Goal: Task Accomplishment & Management: Complete application form

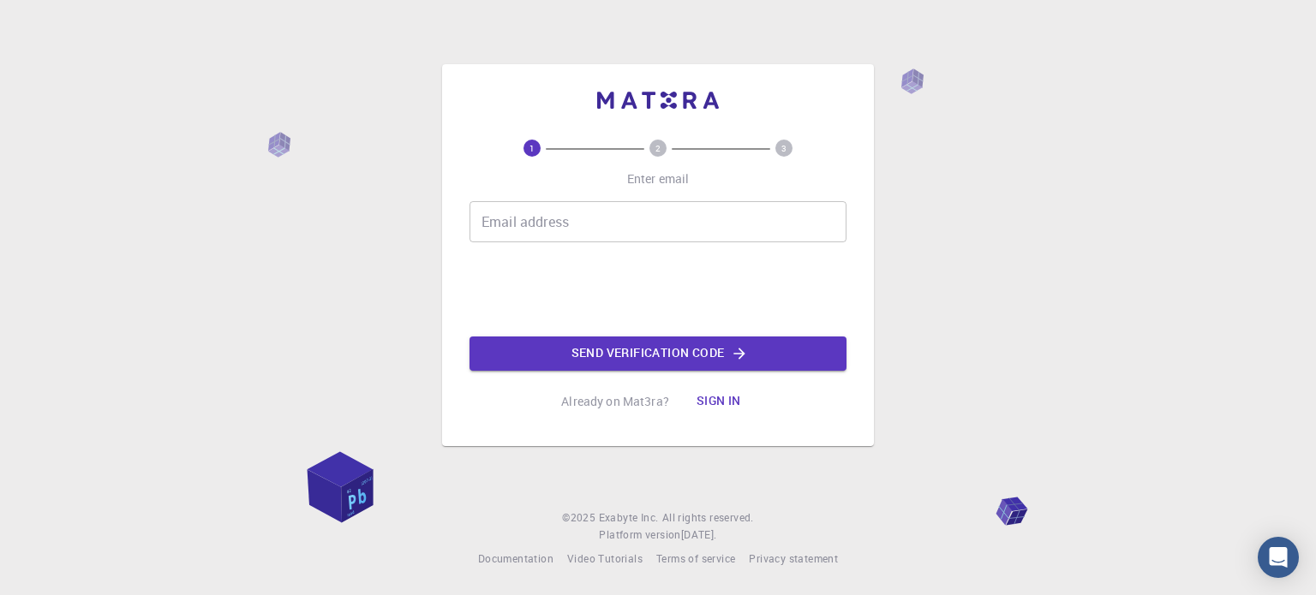
click at [592, 212] on input "Email address" at bounding box center [657, 221] width 377 height 41
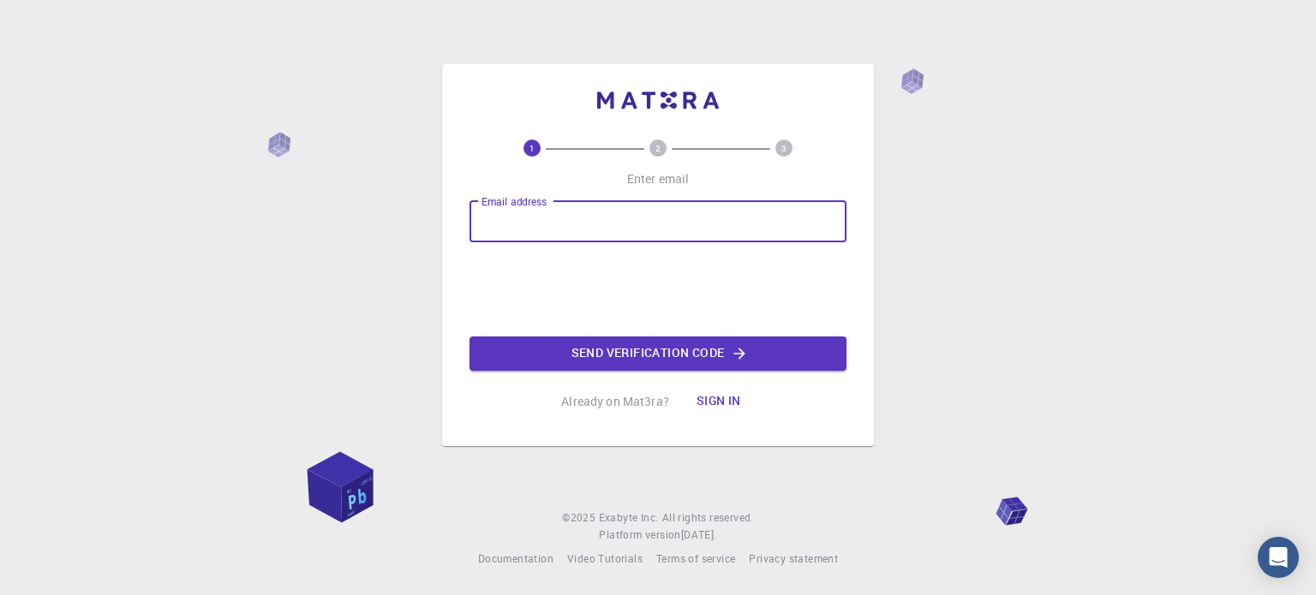
type input "[EMAIL_ADDRESS][DOMAIN_NAME]"
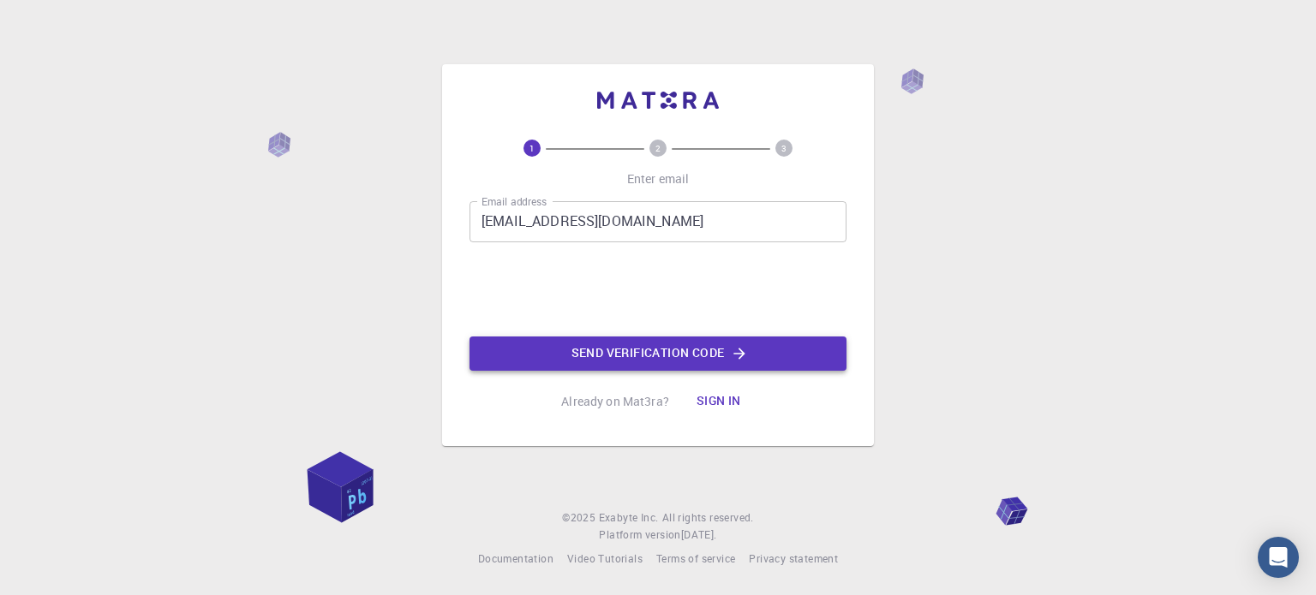
click at [631, 359] on button "Send verification code" at bounding box center [657, 354] width 377 height 34
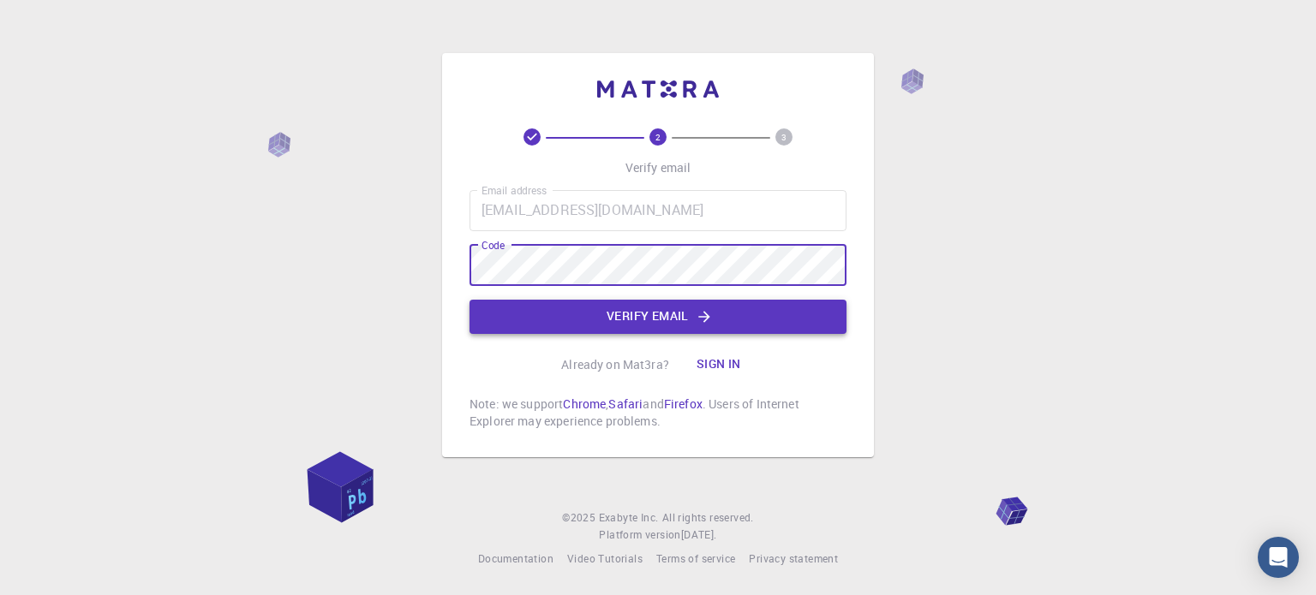
click at [614, 321] on button "Verify email" at bounding box center [657, 317] width 377 height 34
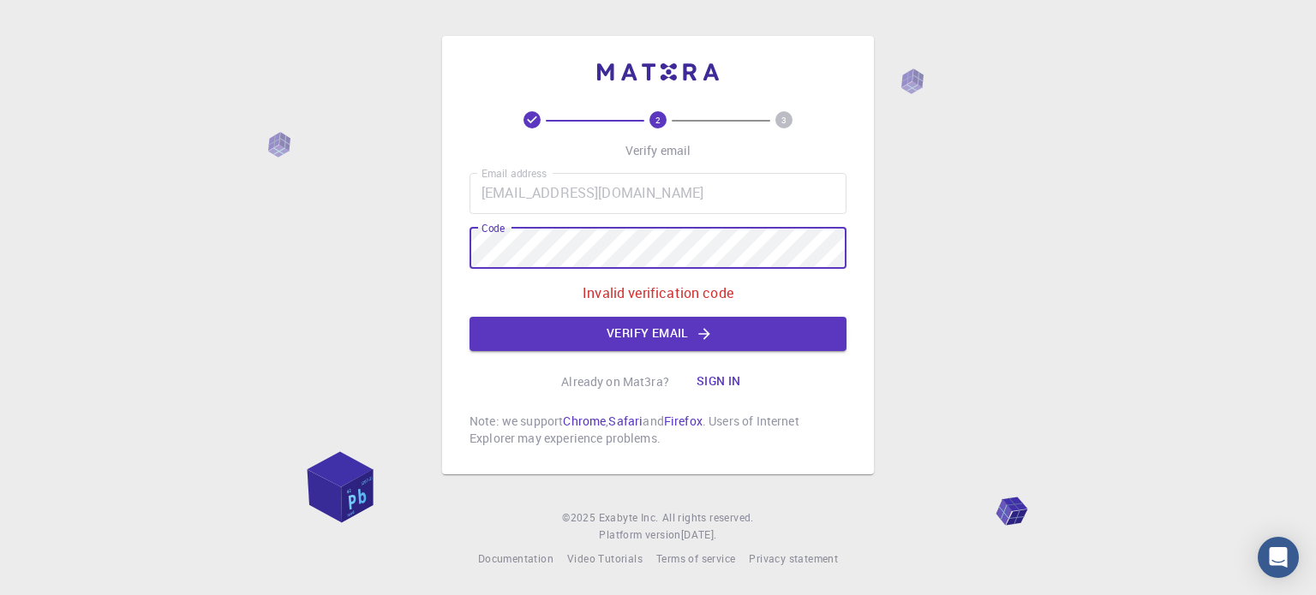
click at [412, 244] on div "2 3 Verify email Email address [EMAIL_ADDRESS][DOMAIN_NAME] Email address Code …" at bounding box center [658, 297] width 1316 height 595
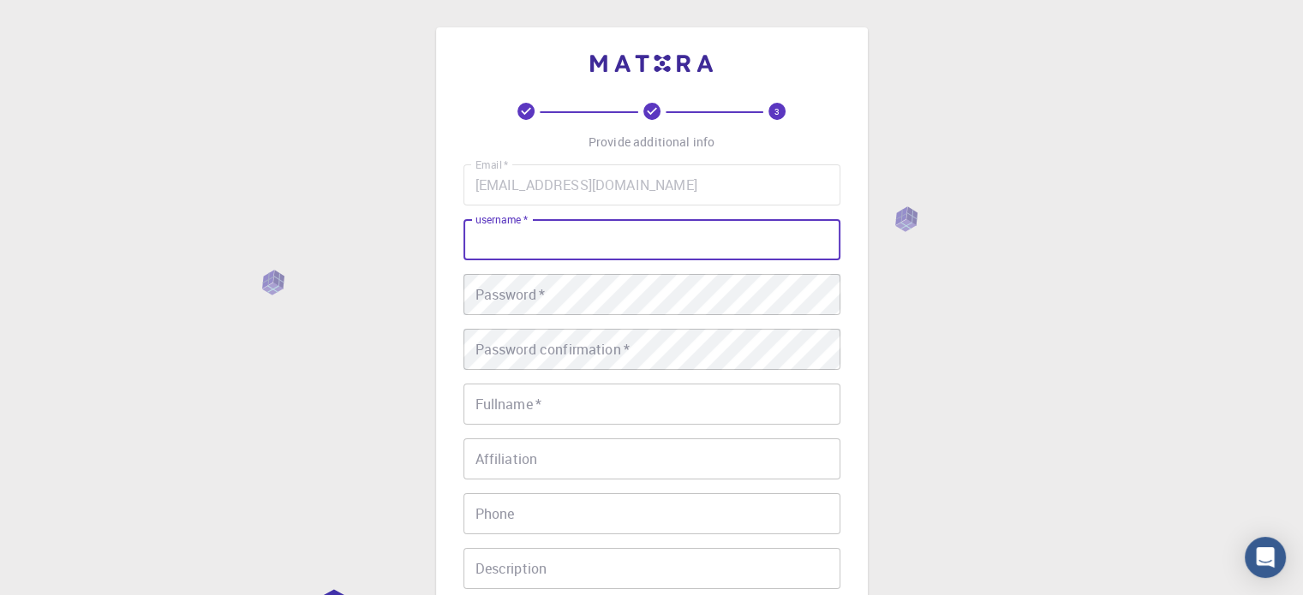
click at [525, 234] on input "username   *" at bounding box center [651, 239] width 377 height 41
type input "khushaldangar"
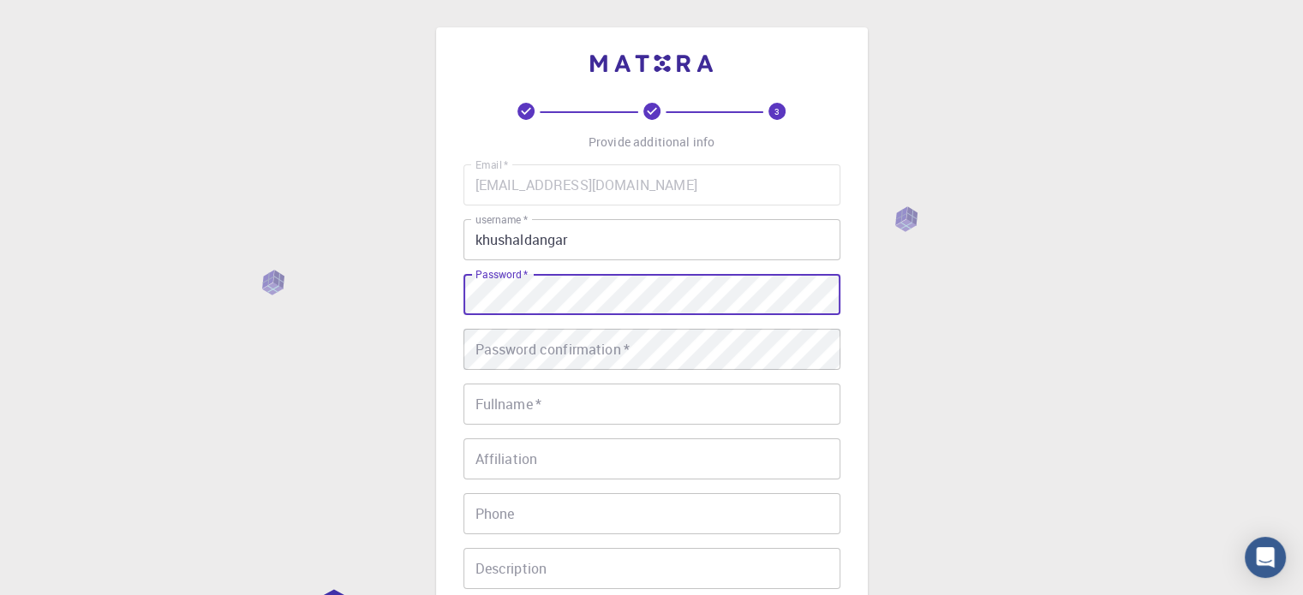
click at [613, 323] on div "Email   * [EMAIL_ADDRESS][DOMAIN_NAME] Email   * username   * khushaldangar use…" at bounding box center [651, 399] width 377 height 471
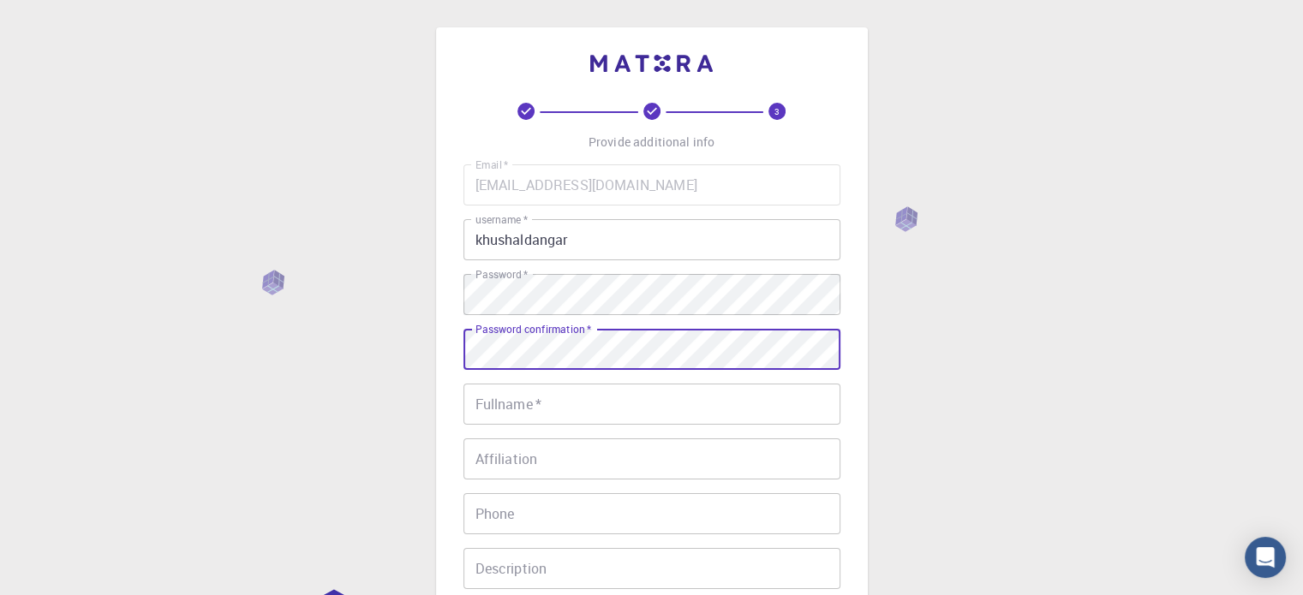
click at [644, 391] on input "Fullname   *" at bounding box center [651, 404] width 377 height 41
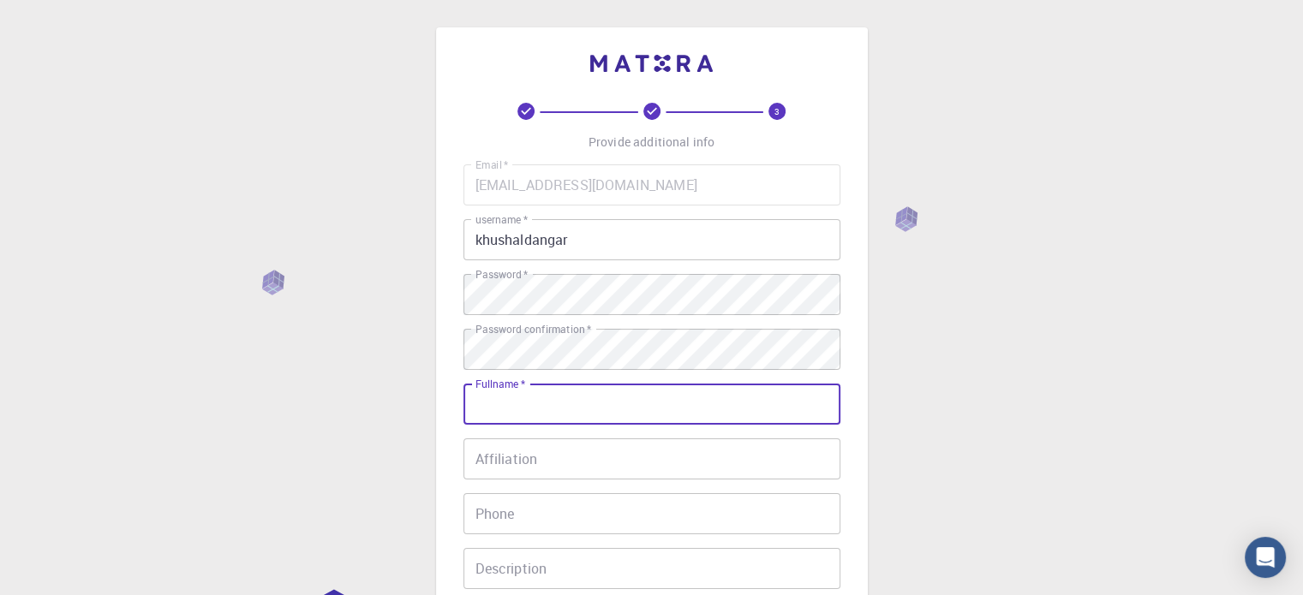
type input "[PERSON_NAME]"
click at [482, 517] on input "09725095570" at bounding box center [651, 513] width 377 height 41
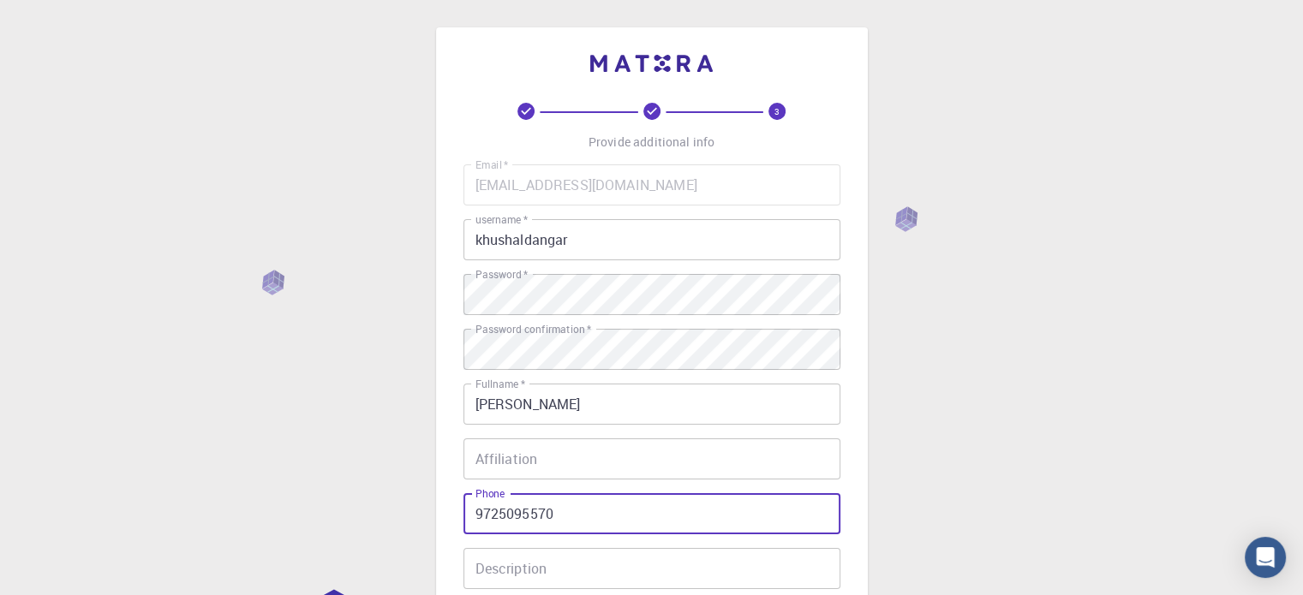
type input "9725095570"
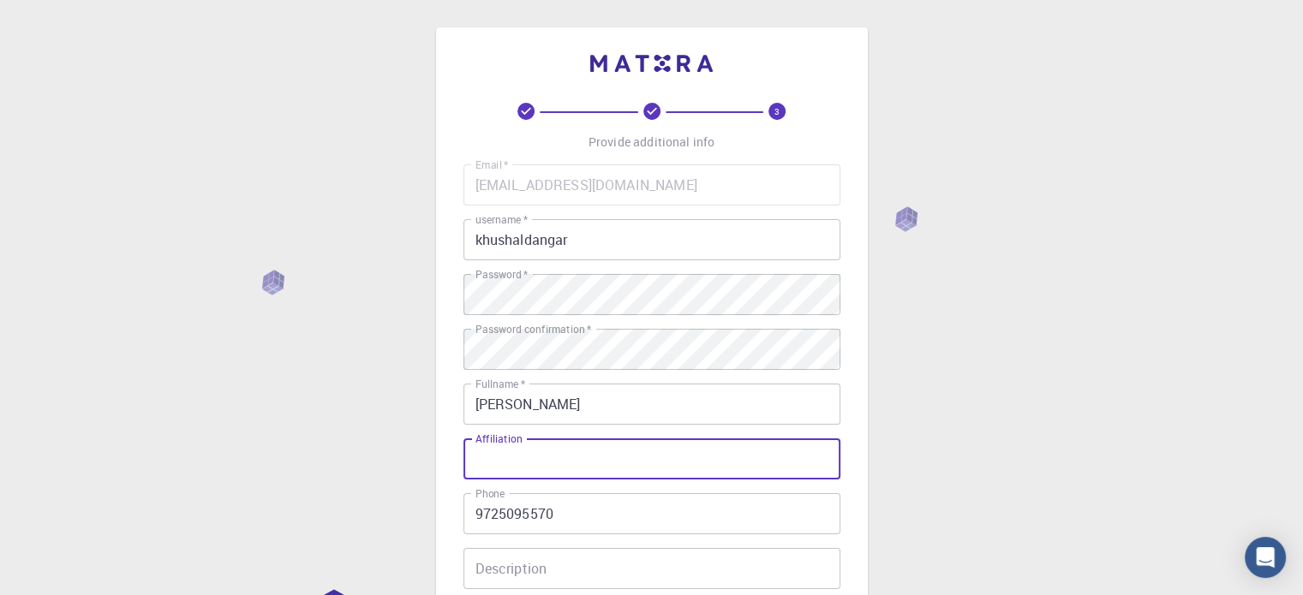
click at [538, 463] on input "Affiliation" at bounding box center [651, 459] width 377 height 41
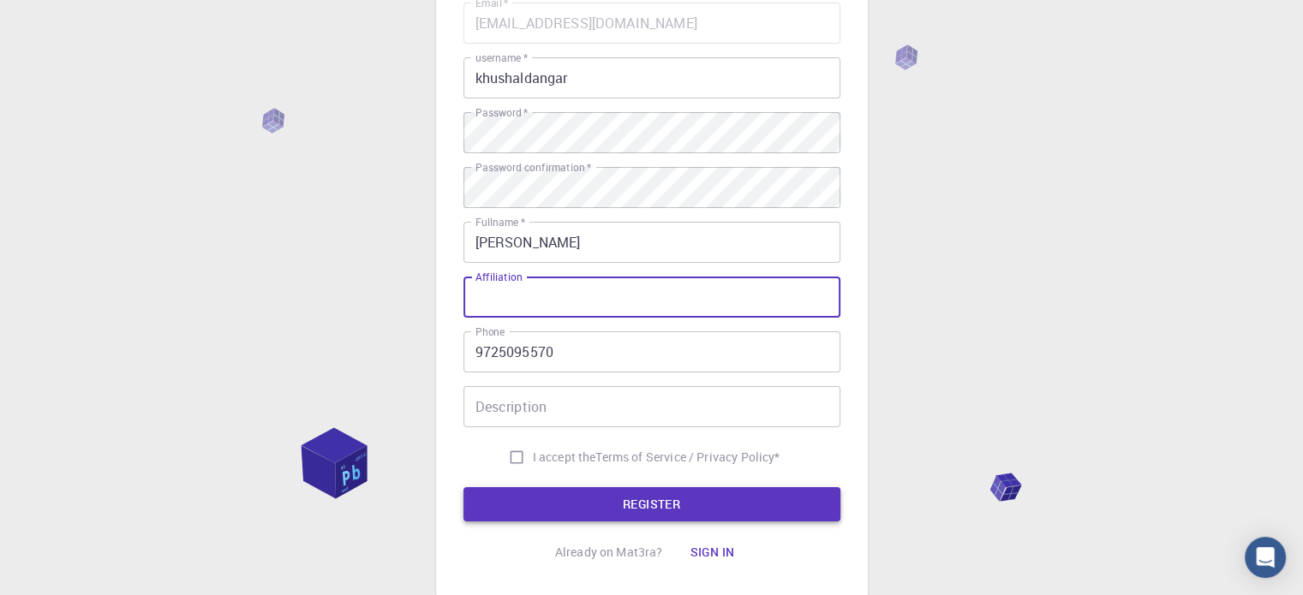
scroll to position [171, 0]
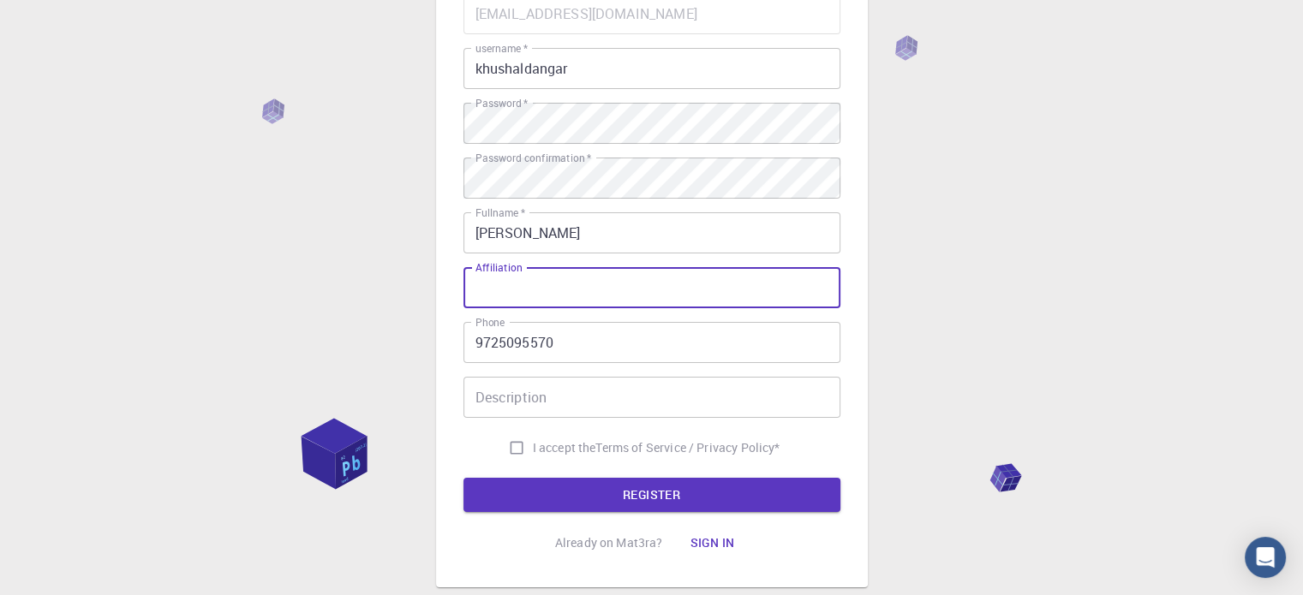
click at [511, 454] on input "I accept the Terms of Service / Privacy Policy *" at bounding box center [516, 448] width 33 height 33
checkbox input "true"
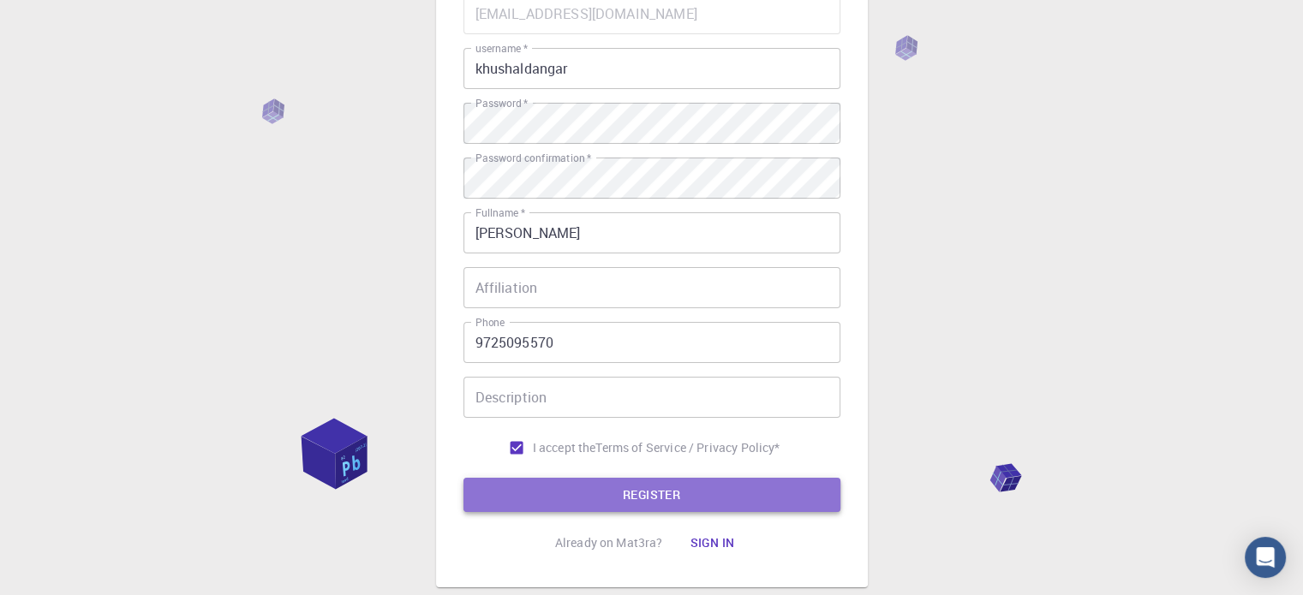
click at [540, 498] on button "REGISTER" at bounding box center [651, 495] width 377 height 34
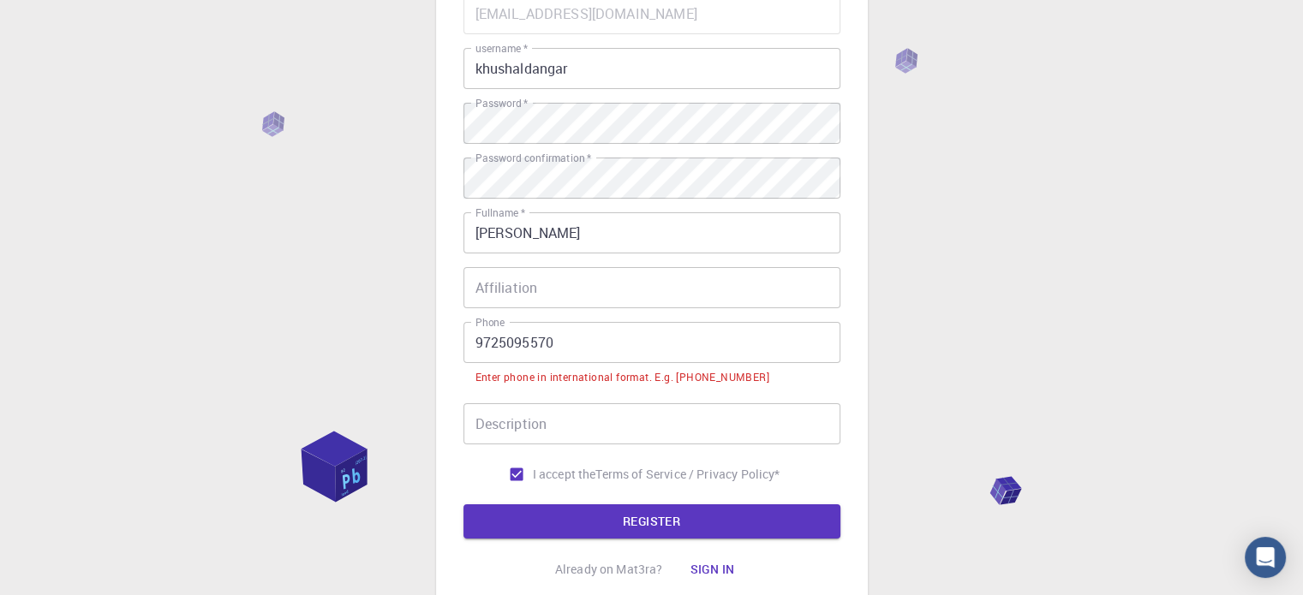
click at [471, 338] on input "9725095570" at bounding box center [651, 342] width 377 height 41
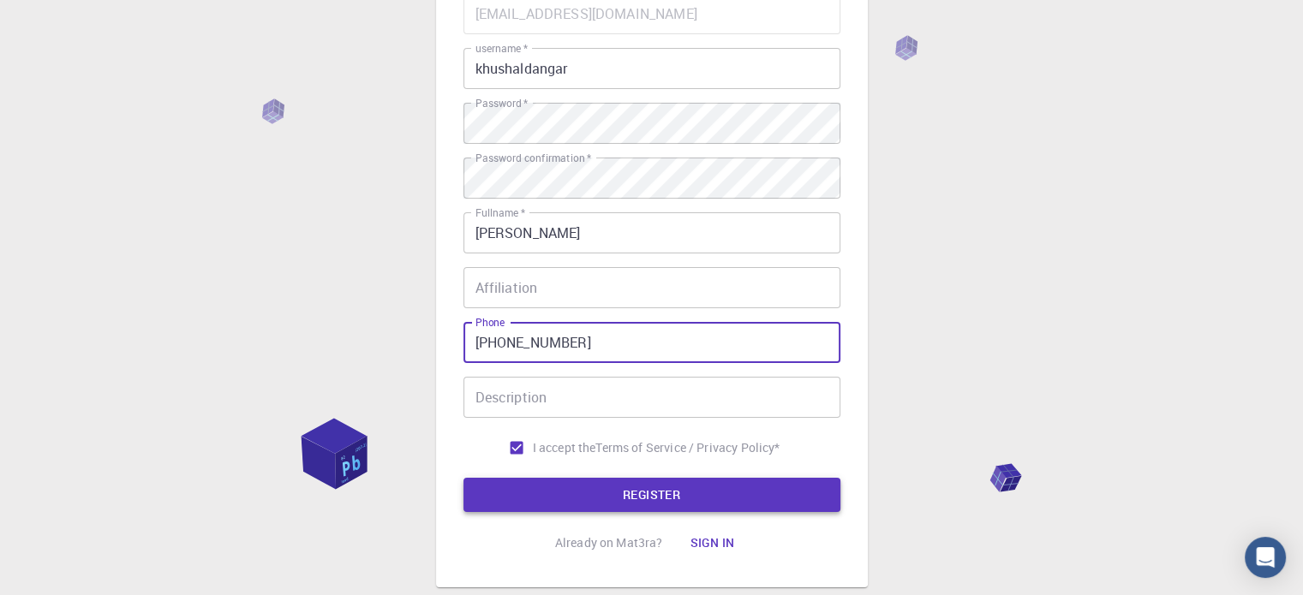
type input "[PHONE_NUMBER]"
click at [516, 497] on button "REGISTER" at bounding box center [651, 495] width 377 height 34
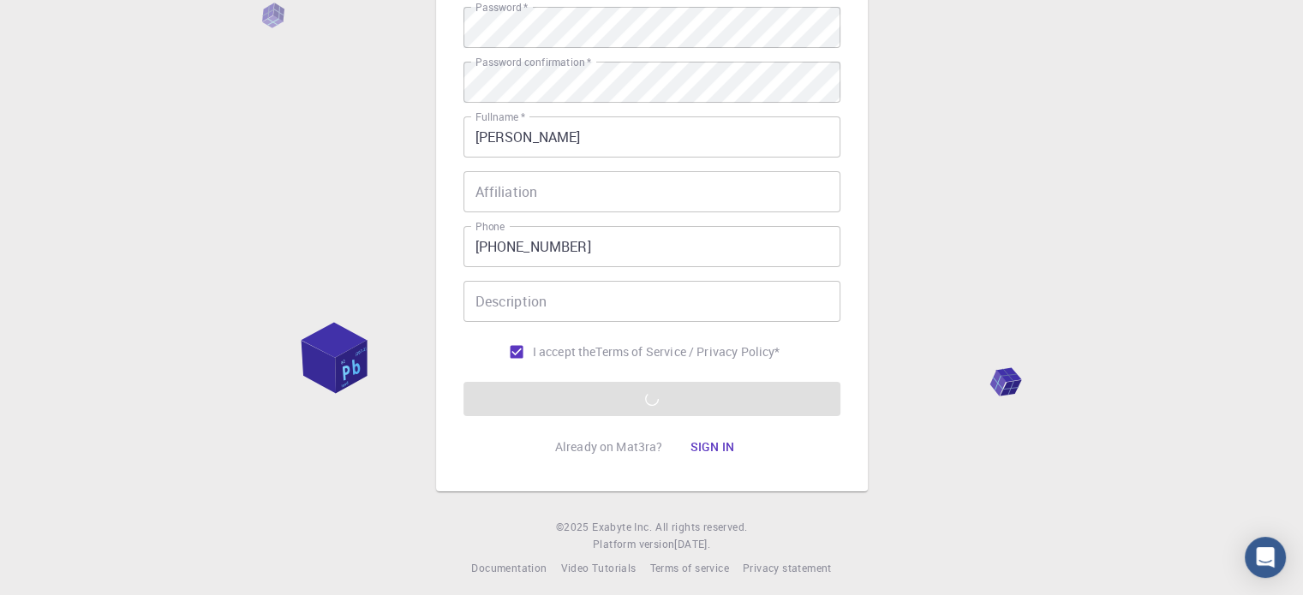
scroll to position [276, 0]
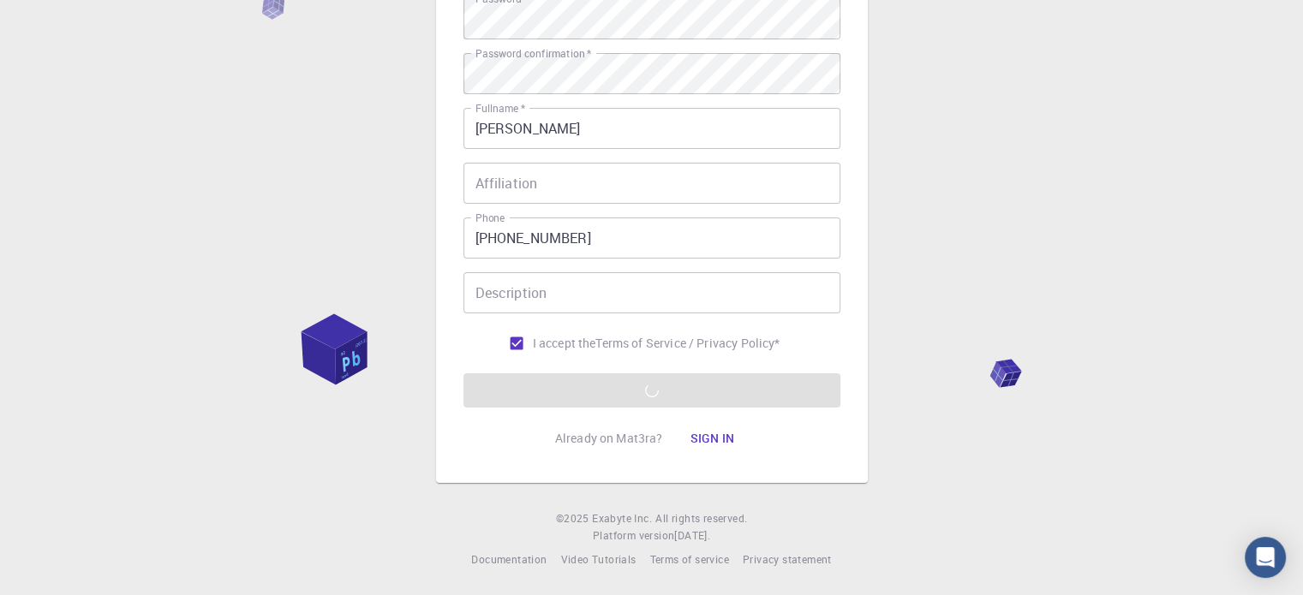
click at [754, 383] on form "Email   * [EMAIL_ADDRESS][DOMAIN_NAME] Email   * username   * khushaldangar use…" at bounding box center [651, 148] width 377 height 519
